Goal: Task Accomplishment & Management: Manage account settings

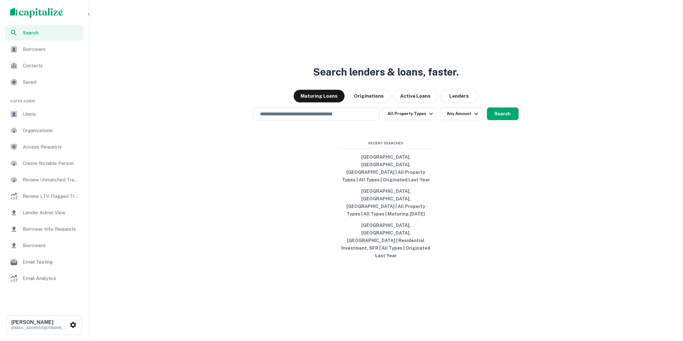
click at [36, 45] on div "Borrowers" at bounding box center [44, 49] width 78 height 15
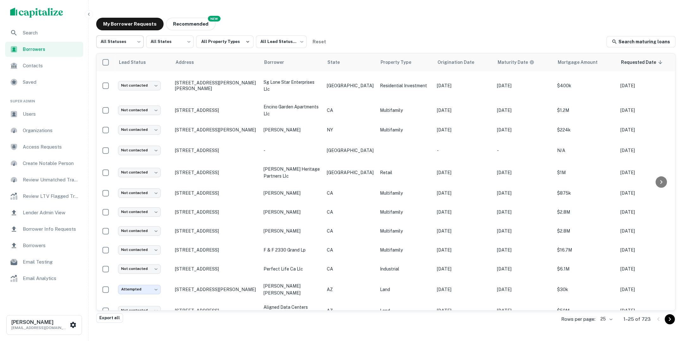
click at [142, 47] on body "Search Borrowers Contacts Saved Super Admin Users Organizations Access Requests…" at bounding box center [341, 170] width 683 height 341
click at [120, 77] on li "Fulfilled" at bounding box center [119, 80] width 47 height 11
type input "*********"
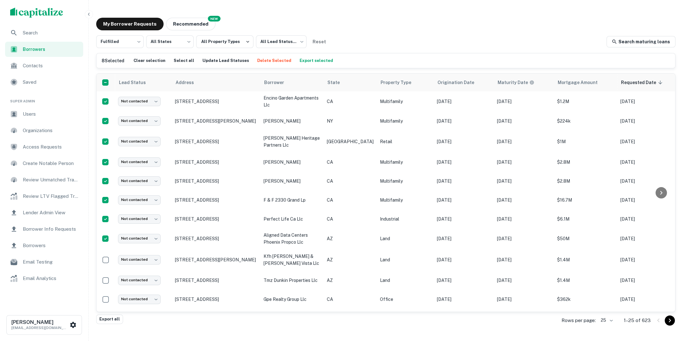
click at [310, 61] on button "Export selected" at bounding box center [316, 60] width 37 height 9
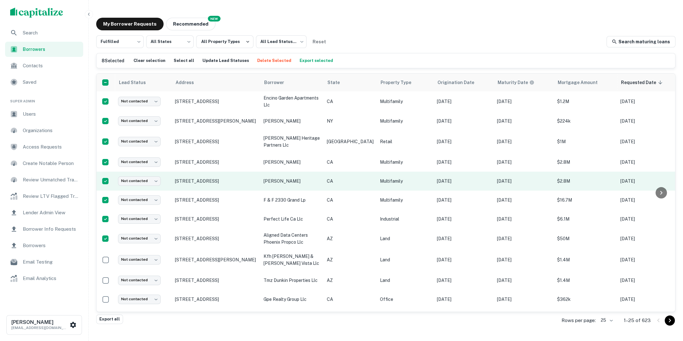
scroll to position [0, 22]
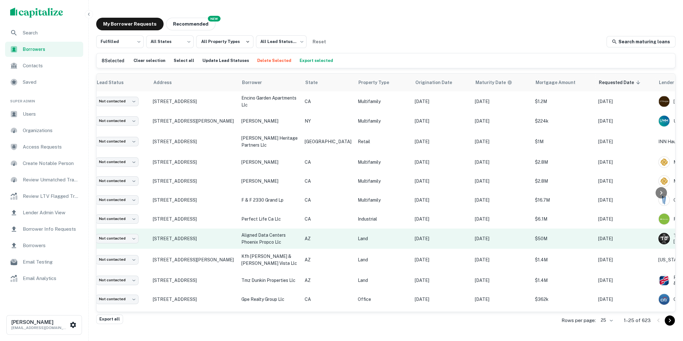
click at [614, 233] on td "Aug 28, 2025" at bounding box center [625, 239] width 60 height 20
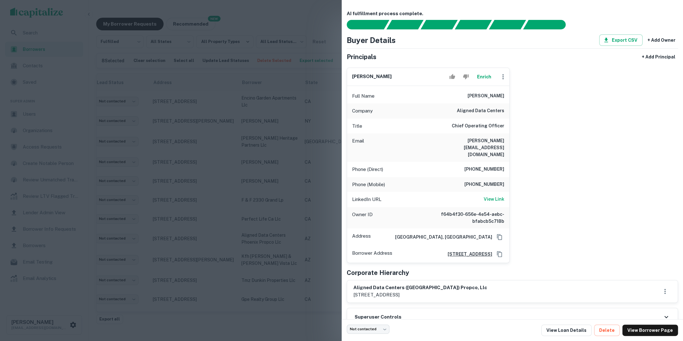
click at [245, 202] on div at bounding box center [341, 170] width 683 height 341
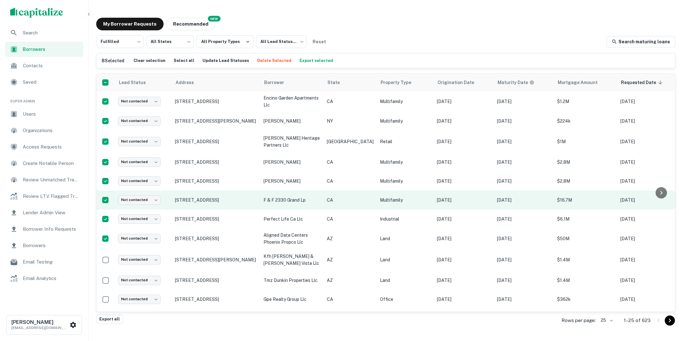
scroll to position [0, 85]
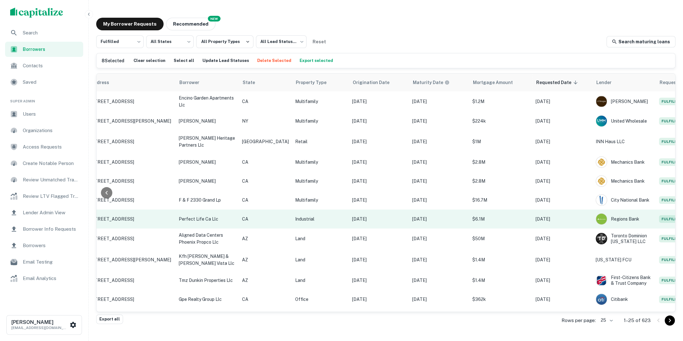
click at [563, 219] on p "Aug 28, 2025" at bounding box center [562, 219] width 54 height 7
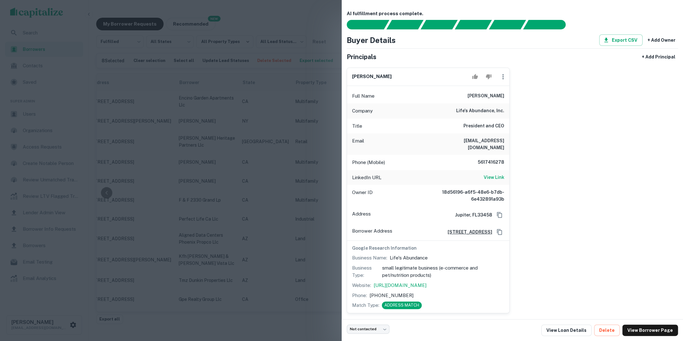
click at [267, 182] on div at bounding box center [341, 170] width 683 height 341
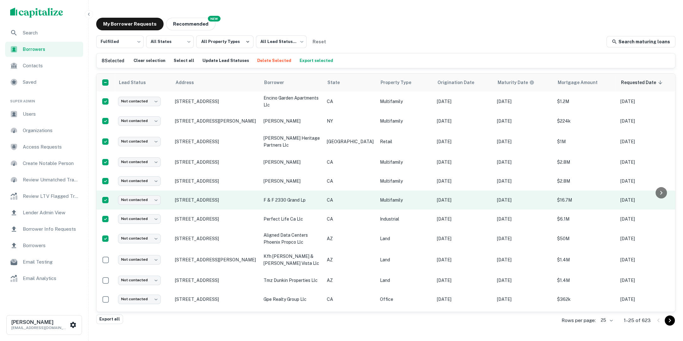
scroll to position [0, 2]
click at [520, 202] on p "Aug 28, 2025" at bounding box center [522, 200] width 54 height 7
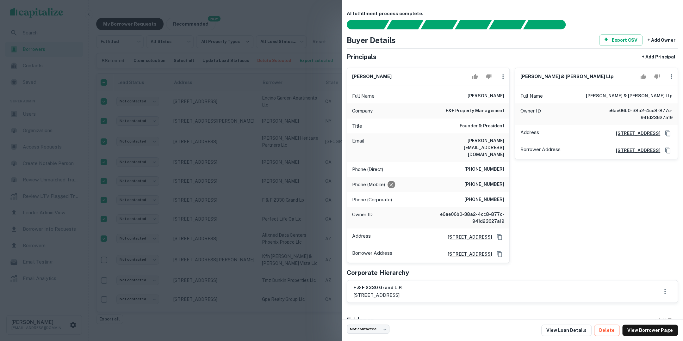
click at [284, 192] on div at bounding box center [341, 170] width 683 height 341
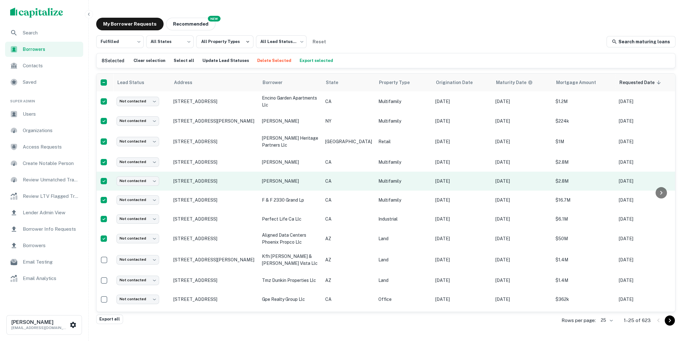
click at [314, 176] on td "logan william f" at bounding box center [290, 181] width 63 height 19
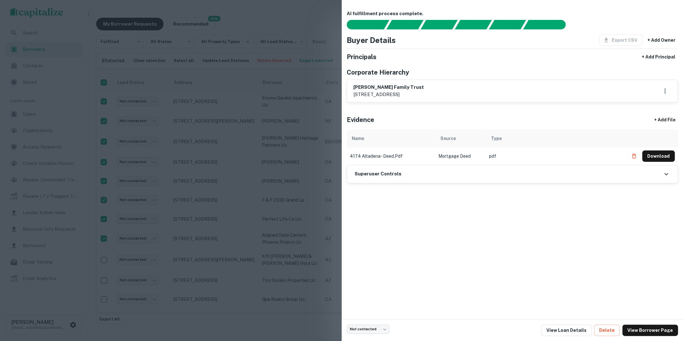
click at [274, 188] on div at bounding box center [341, 170] width 683 height 341
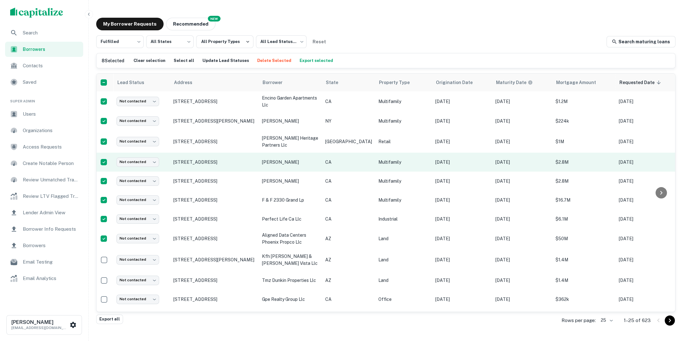
click at [312, 164] on p "logan william f" at bounding box center [290, 162] width 57 height 7
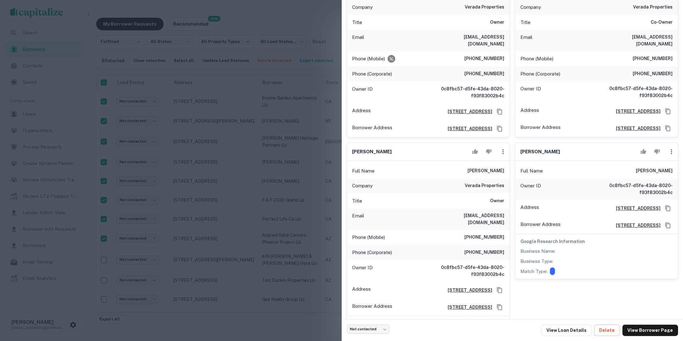
scroll to position [27, 0]
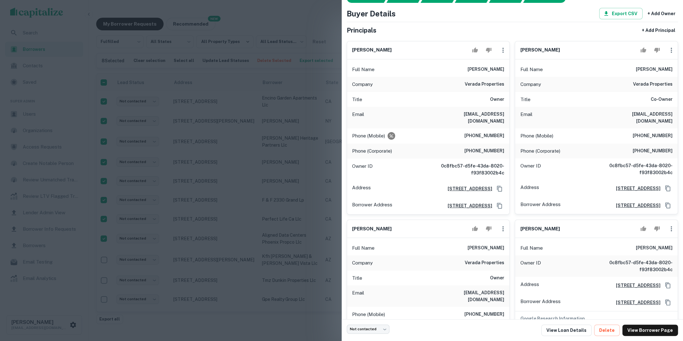
click at [270, 213] on div at bounding box center [341, 170] width 683 height 341
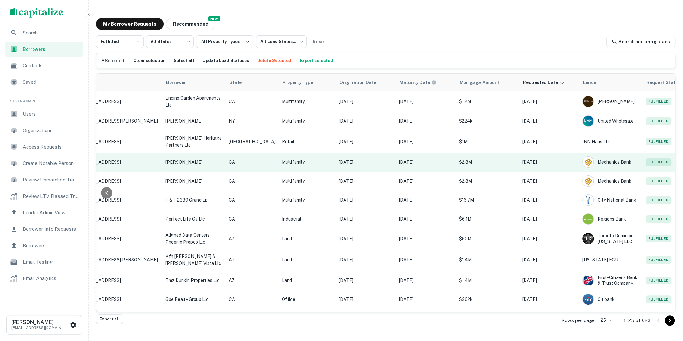
scroll to position [0, 0]
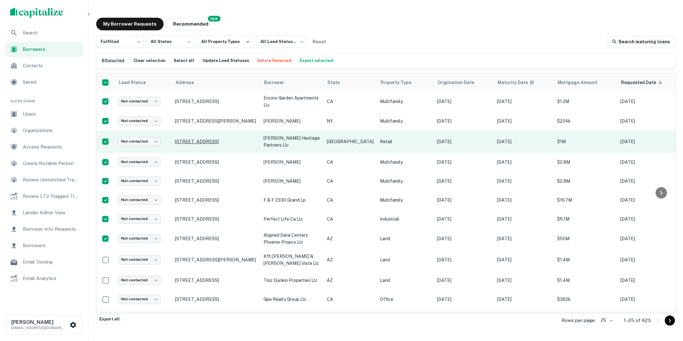
click at [252, 139] on p "619 W Main St Fredericksburg, TX78624" at bounding box center [216, 142] width 82 height 6
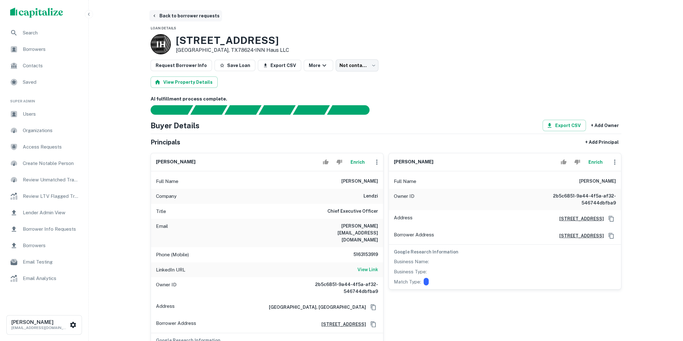
click at [184, 17] on button "Back to borrower requests" at bounding box center [185, 15] width 73 height 11
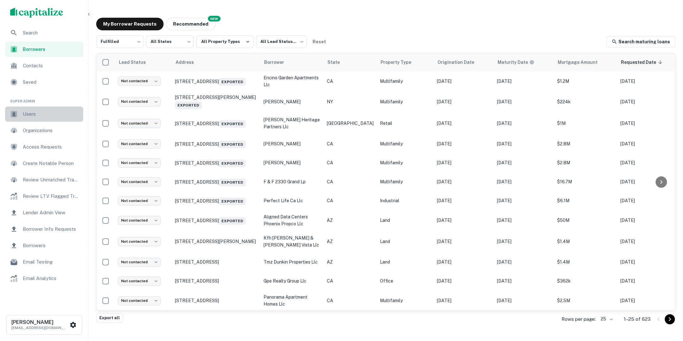
click at [46, 112] on span "Users" at bounding box center [51, 114] width 57 height 8
